Goal: Task Accomplishment & Management: Manage account settings

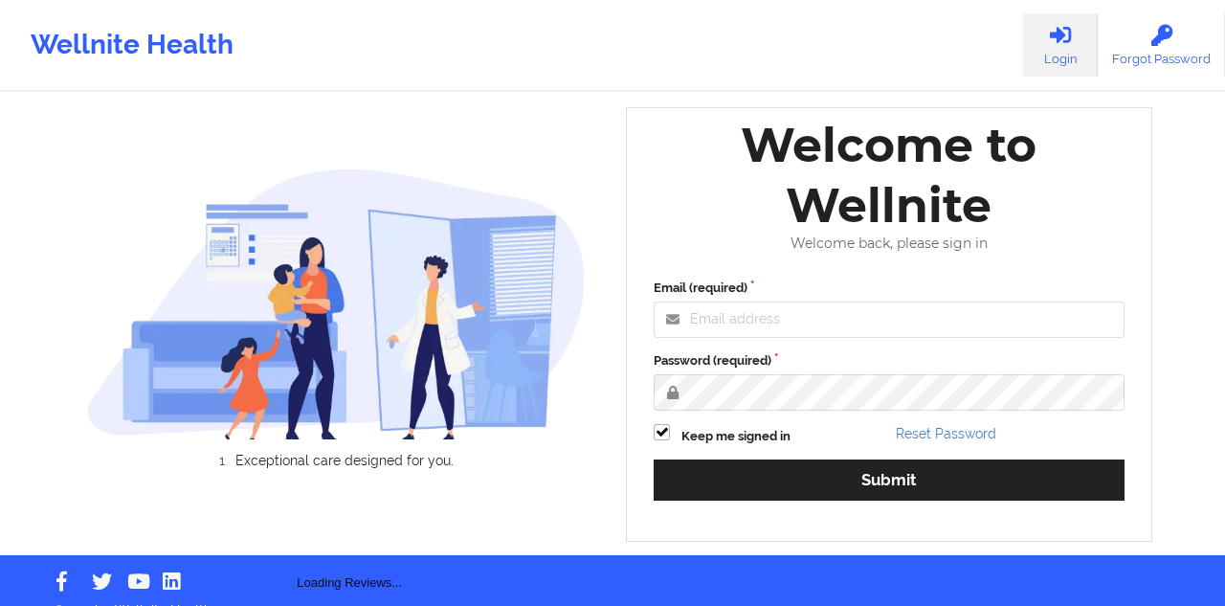
click at [565, 304] on img at bounding box center [336, 303] width 499 height 272
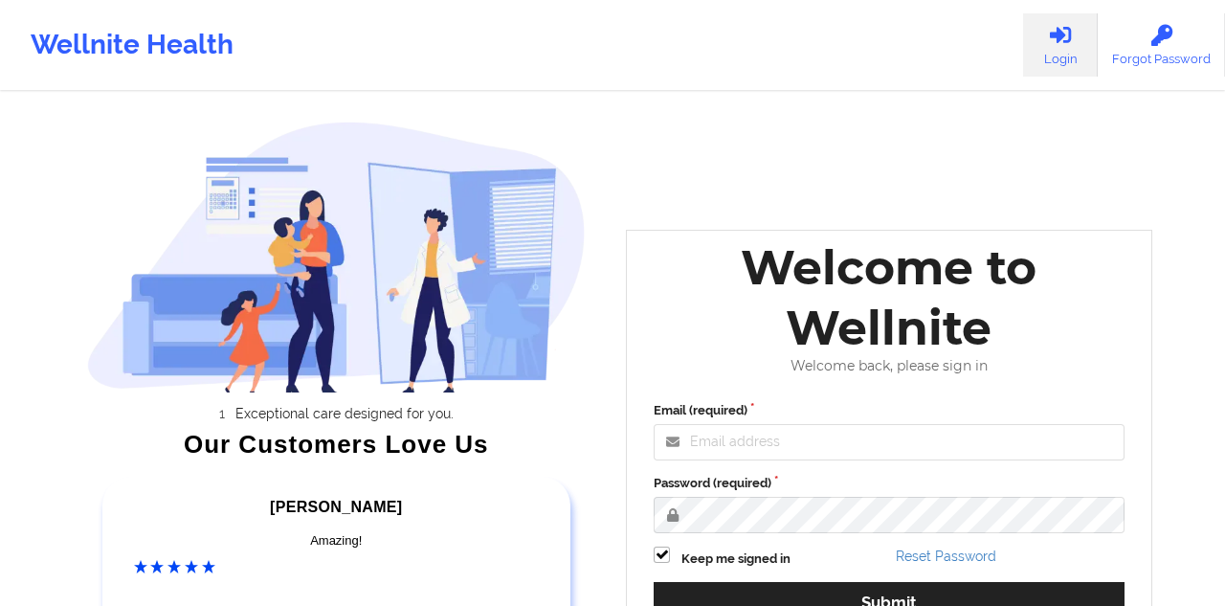
click at [690, 169] on div "Exceptional care designed for you. Our Customers Love Us [PERSON_NAME] C Amazin…" at bounding box center [612, 400] width 1105 height 800
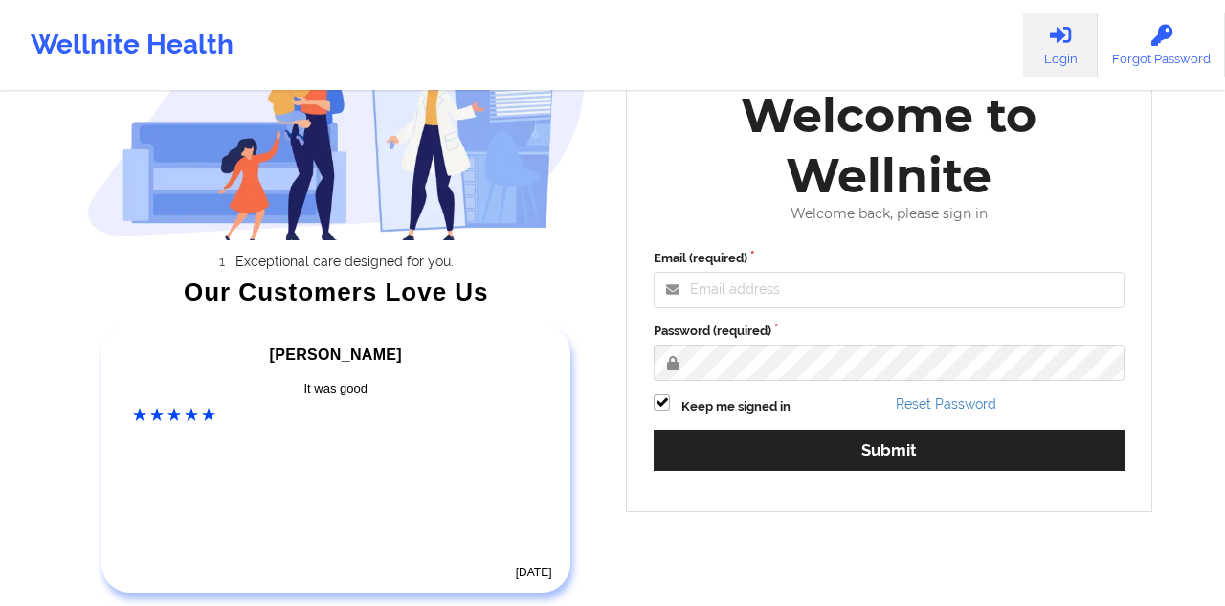
scroll to position [153, 0]
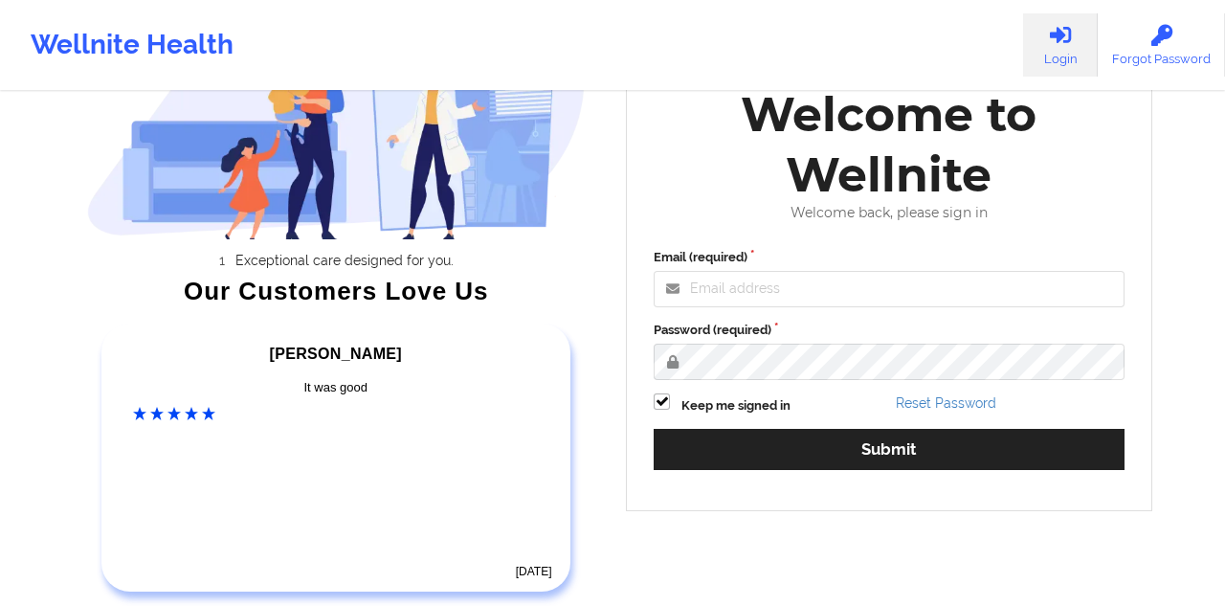
click at [1060, 34] on icon at bounding box center [1060, 35] width 25 height 21
click at [712, 284] on input "Email (required)" at bounding box center [888, 289] width 471 height 36
type input "[PERSON_NAME][EMAIL_ADDRESS][PERSON_NAME][DOMAIN_NAME]"
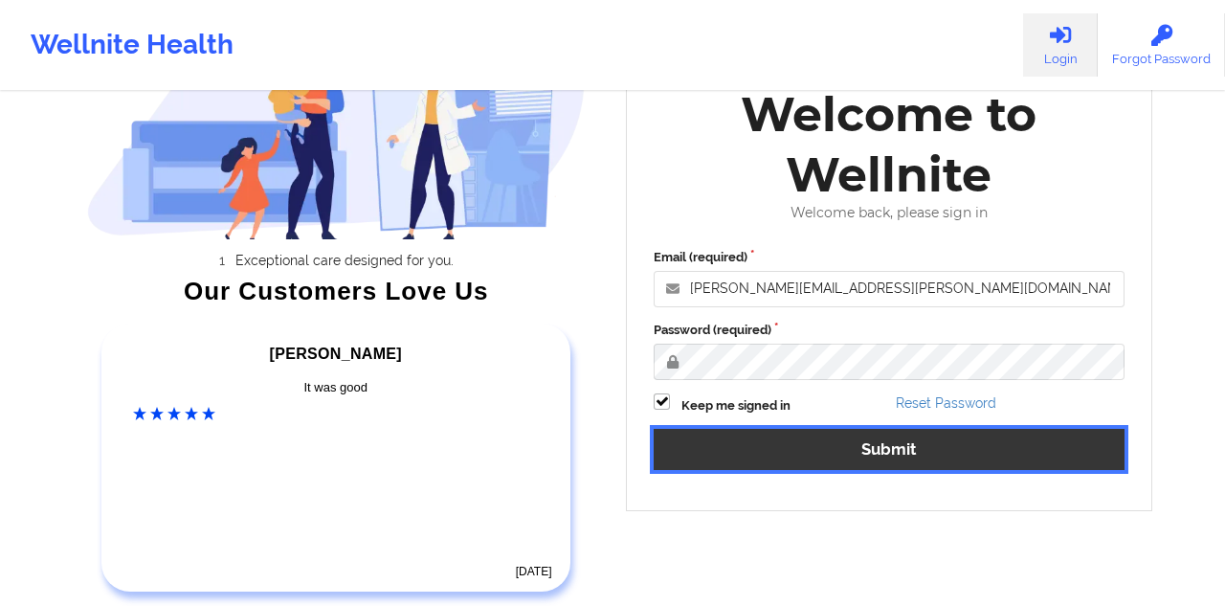
click at [798, 455] on button "Submit" at bounding box center [888, 449] width 471 height 41
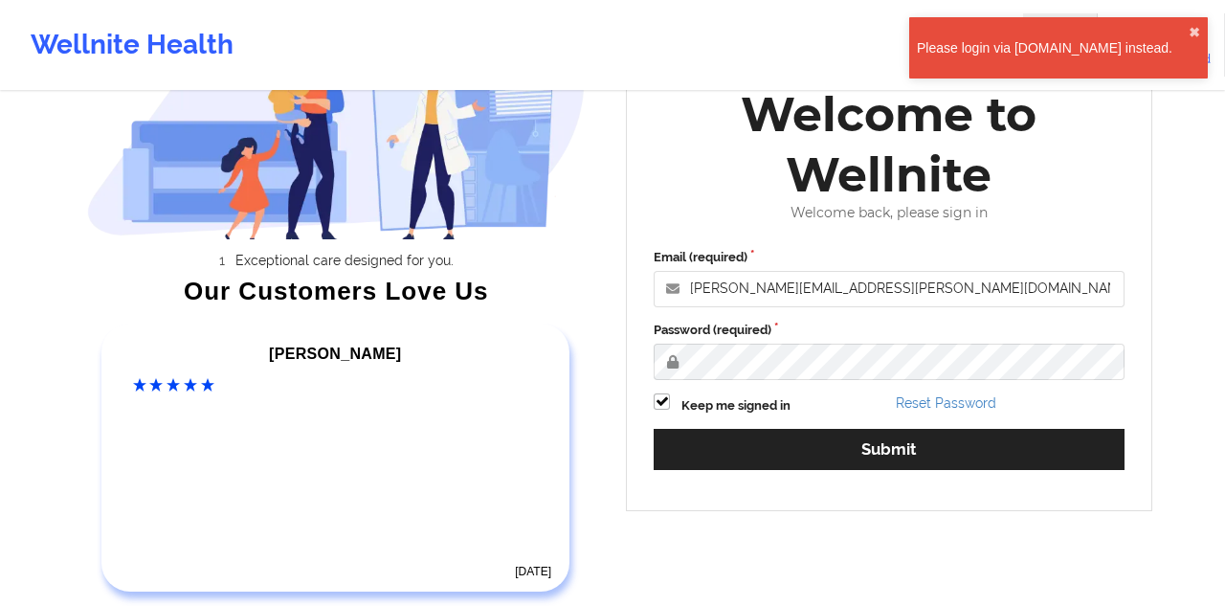
click at [1058, 39] on div "Please login via [DOMAIN_NAME] instead." at bounding box center [1052, 47] width 272 height 19
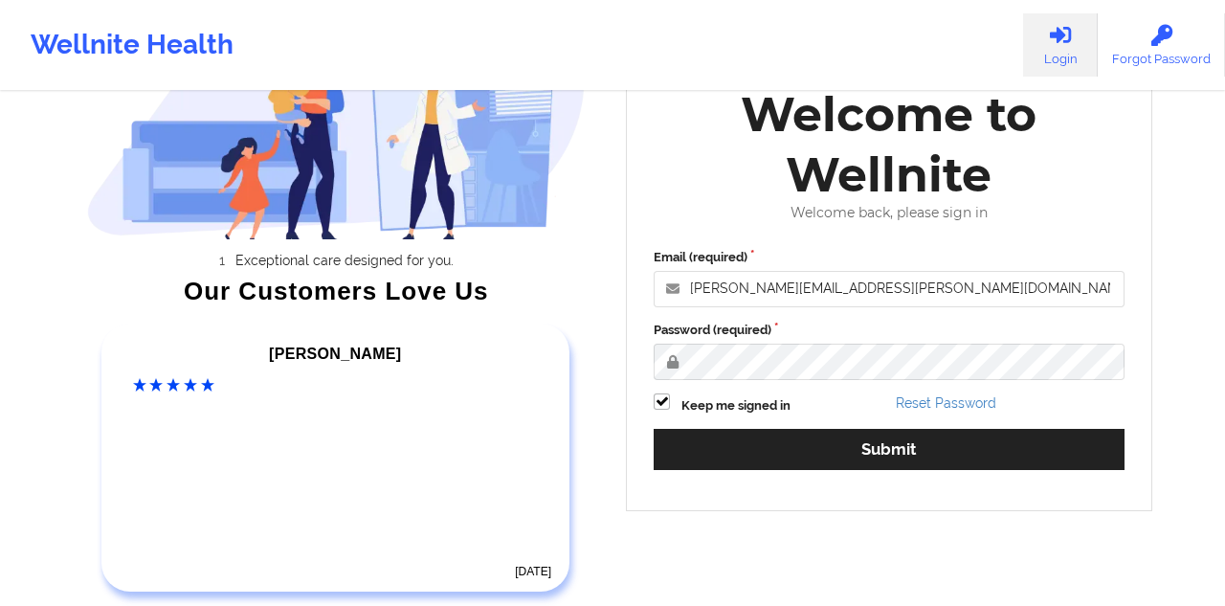
click at [655, 135] on div "Welcome to Wellnite" at bounding box center [888, 144] width 497 height 121
